Goal: Task Accomplishment & Management: Use online tool/utility

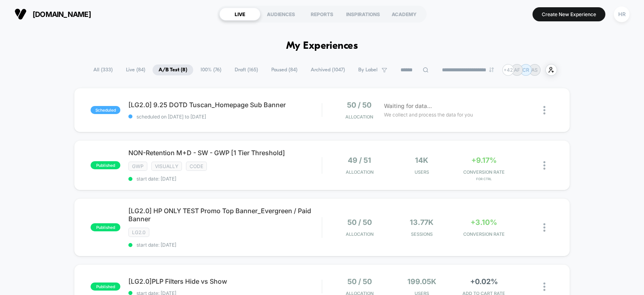
click at [242, 70] on span "Draft ( 165 )" at bounding box center [246, 69] width 35 height 11
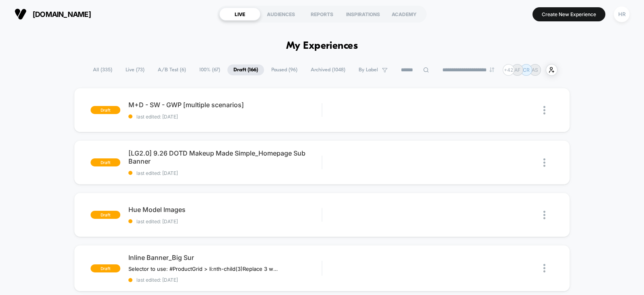
click at [167, 69] on span "A/B Test ( 6 )" at bounding box center [172, 69] width 40 height 11
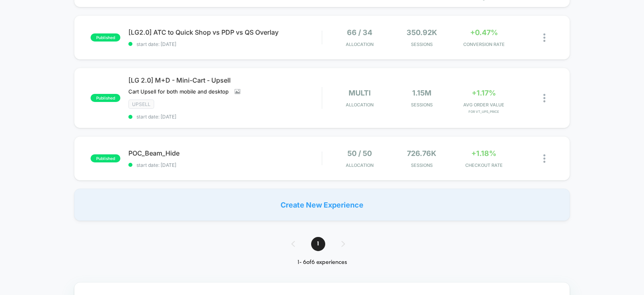
scroll to position [244, 0]
click at [300, 153] on span "POC_Beam_Hide Click to edit experience details" at bounding box center [224, 153] width 193 height 8
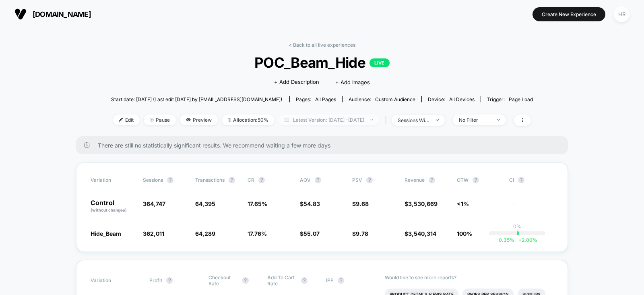
click at [282, 118] on span "Latest Version: [DATE] - [DATE]" at bounding box center [329, 119] width 101 height 11
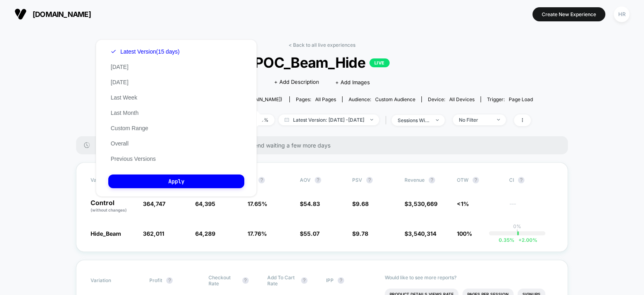
click at [125, 94] on button "Last Week" at bounding box center [123, 97] width 31 height 7
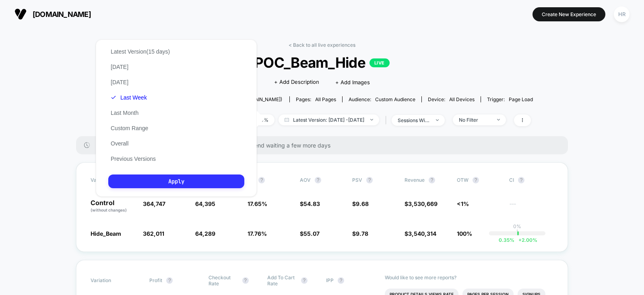
click at [157, 178] on button "Apply" at bounding box center [176, 181] width 136 height 14
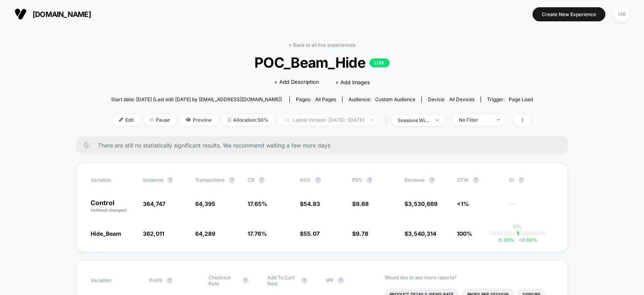
click at [329, 122] on span "Latest Version: [DATE] - [DATE]" at bounding box center [329, 119] width 101 height 11
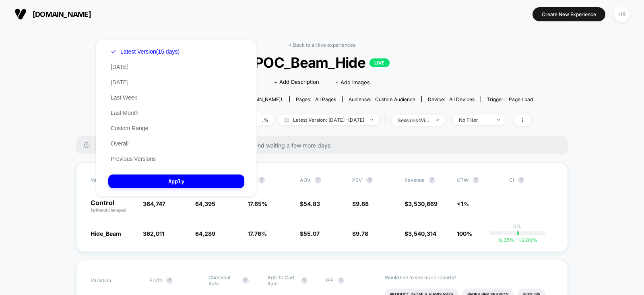
click at [125, 93] on div "Latest Version (15 days) [DATE] [DATE] Last Week Last Month Custom Range Overal…" at bounding box center [145, 105] width 74 height 122
click at [125, 98] on button "Last Week" at bounding box center [123, 97] width 31 height 7
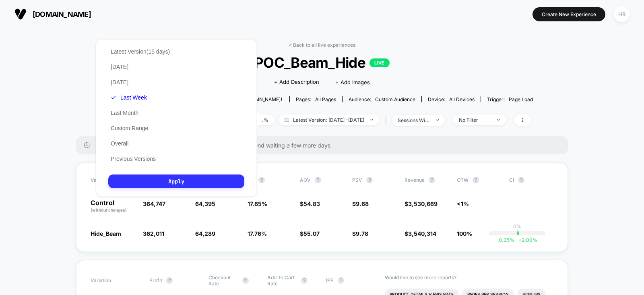
click at [149, 184] on button "Apply" at bounding box center [176, 181] width 136 height 14
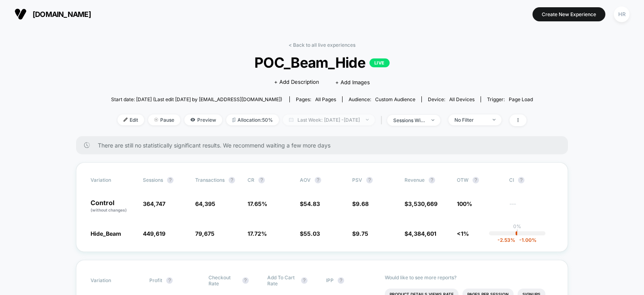
click at [352, 120] on span "Last Week: [DATE] - [DATE]" at bounding box center [329, 119] width 92 height 11
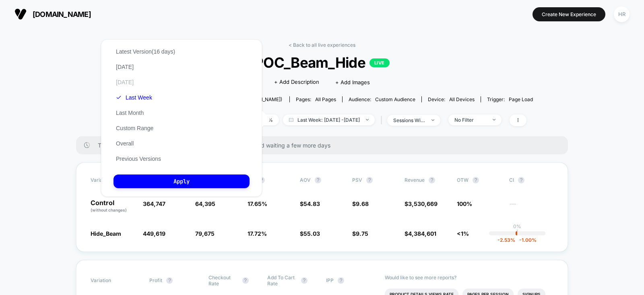
click at [133, 85] on button "[DATE]" at bounding box center [125, 82] width 23 height 7
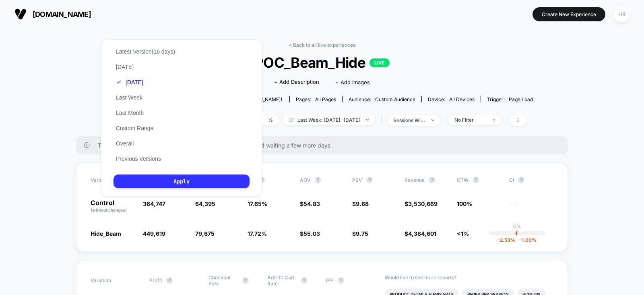
click at [151, 188] on button "Apply" at bounding box center [182, 181] width 136 height 14
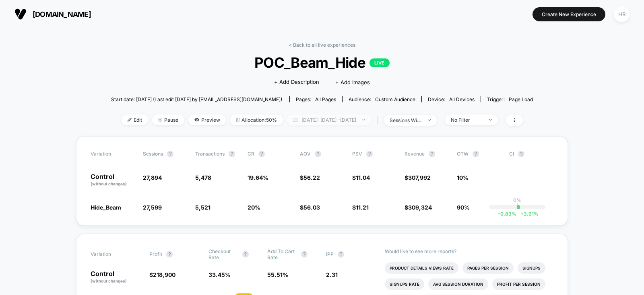
click at [321, 122] on span "[DATE]: [DATE] - [DATE]" at bounding box center [329, 119] width 84 height 11
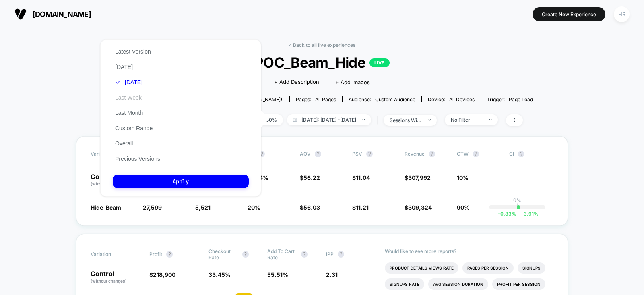
click at [135, 100] on button "Last Week" at bounding box center [128, 97] width 31 height 7
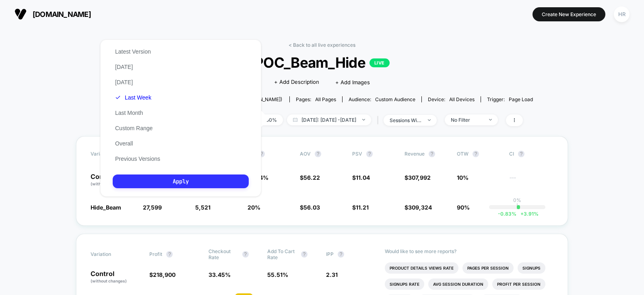
click at [152, 186] on button "Apply" at bounding box center [181, 181] width 136 height 14
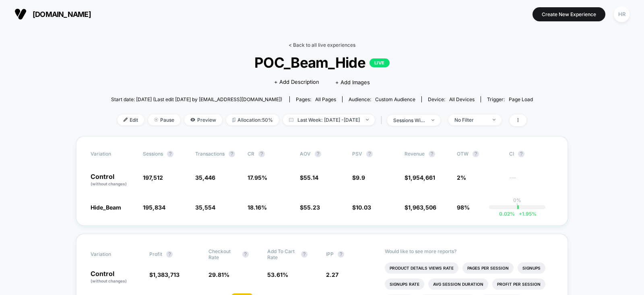
click at [312, 42] on link "< Back to all live experiences" at bounding box center [322, 45] width 67 height 6
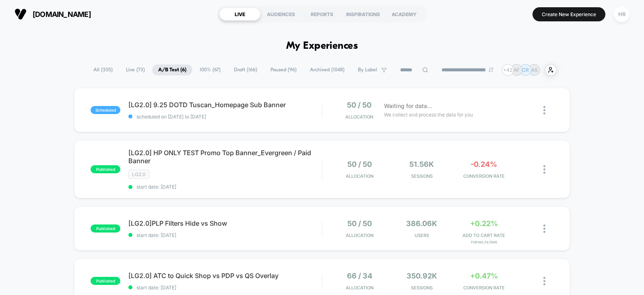
click at [200, 67] on span "100% ( 67 )" at bounding box center [210, 69] width 33 height 11
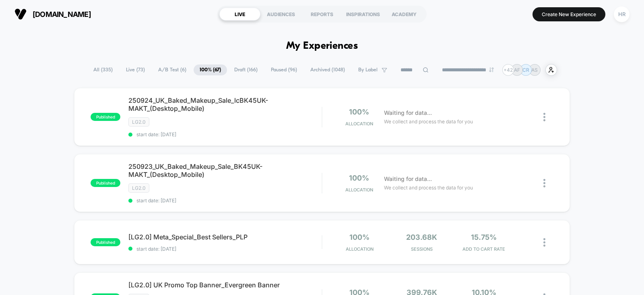
click at [162, 66] on span "A/B Test ( 6 )" at bounding box center [172, 69] width 40 height 11
